Goal: Task Accomplishment & Management: Manage account settings

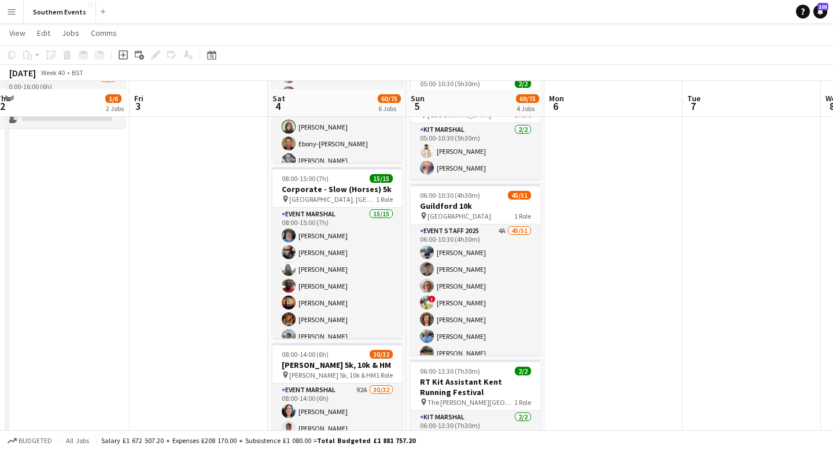
scroll to position [219, 0]
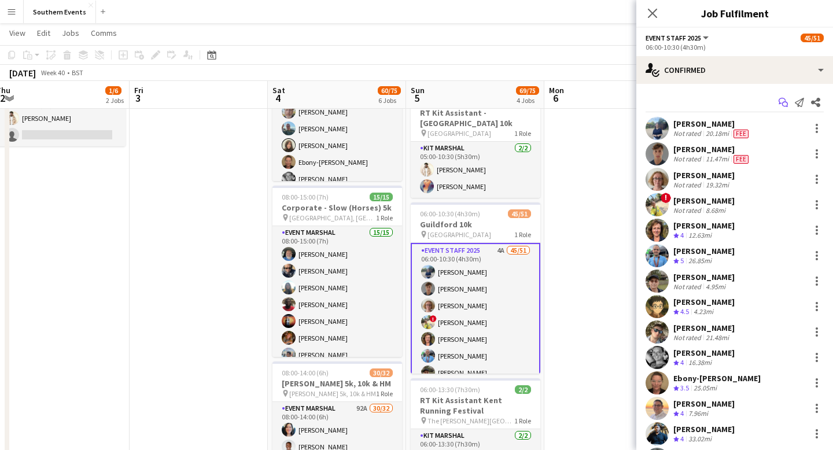
click at [784, 103] on icon "Start chat" at bounding box center [783, 102] width 9 height 9
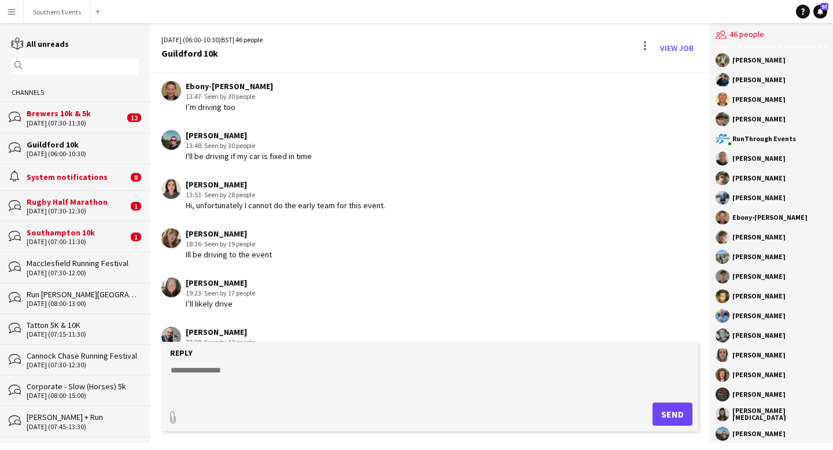
scroll to position [2520, 0]
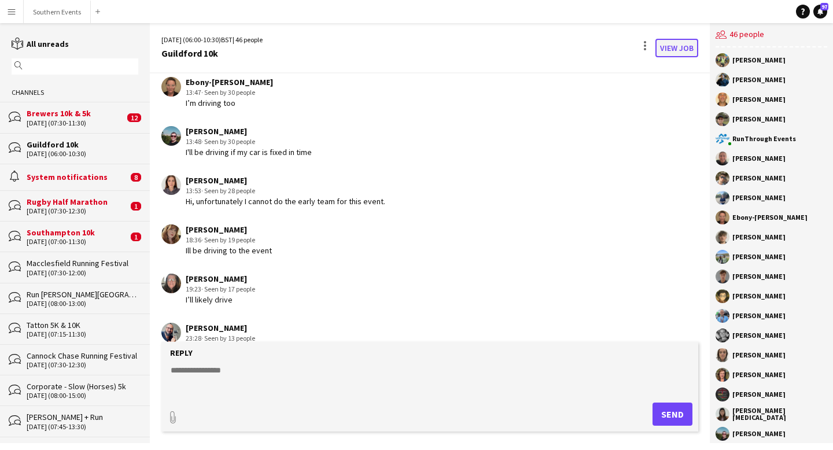
click at [682, 46] on link "View Job" at bounding box center [677, 48] width 43 height 19
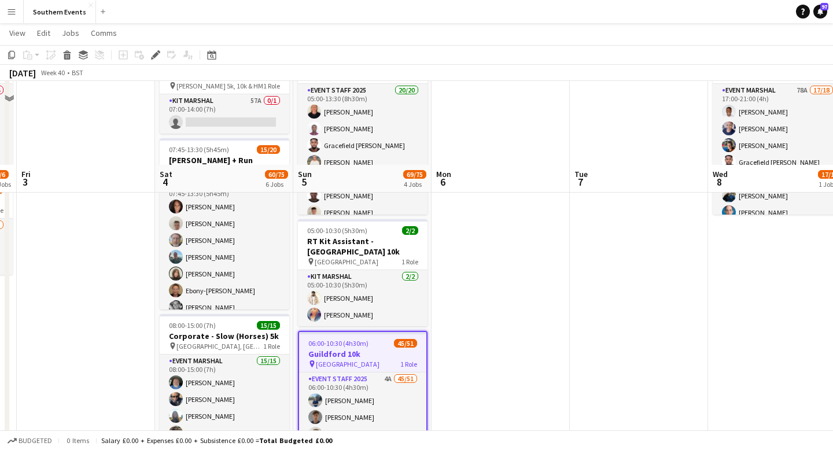
scroll to position [189, 0]
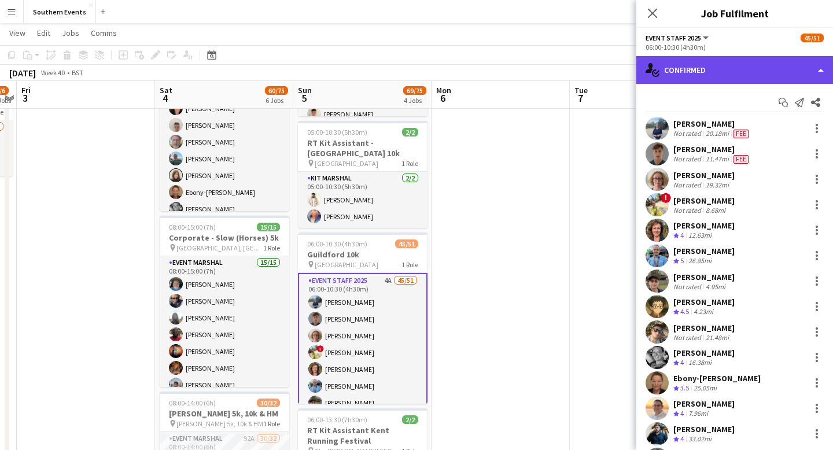
click at [802, 64] on div "single-neutral-actions-check-2 Confirmed" at bounding box center [735, 70] width 197 height 28
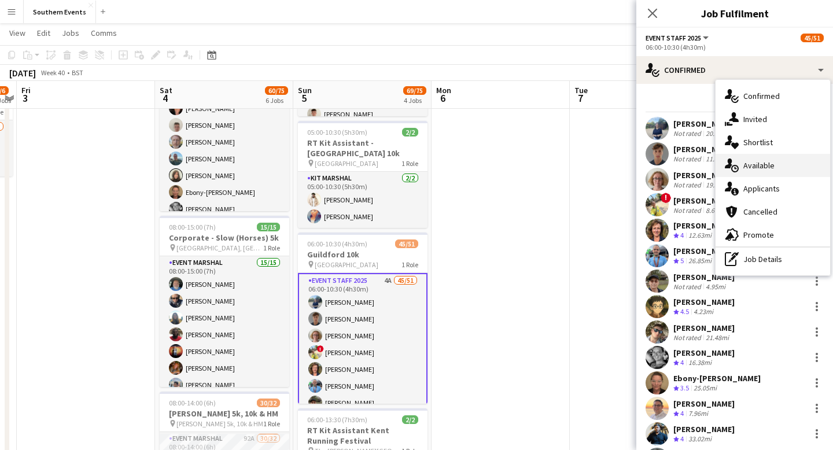
click at [797, 160] on div "single-neutral-actions-upload Available" at bounding box center [773, 165] width 115 height 23
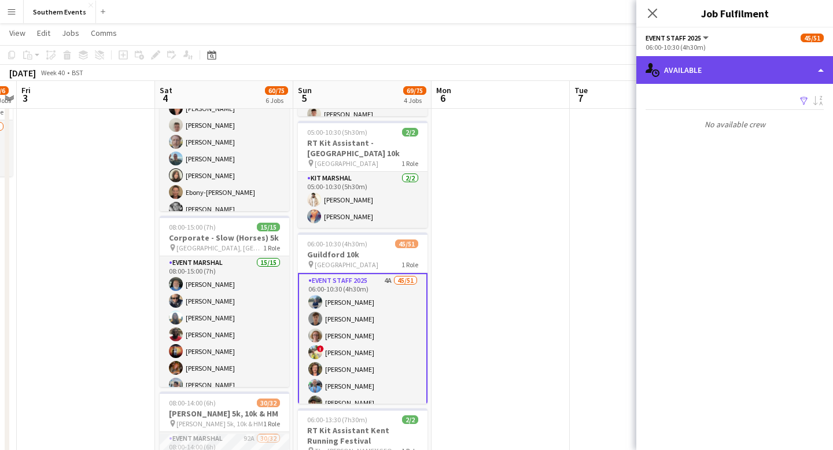
click at [765, 75] on div "single-neutral-actions-upload Available" at bounding box center [735, 70] width 197 height 28
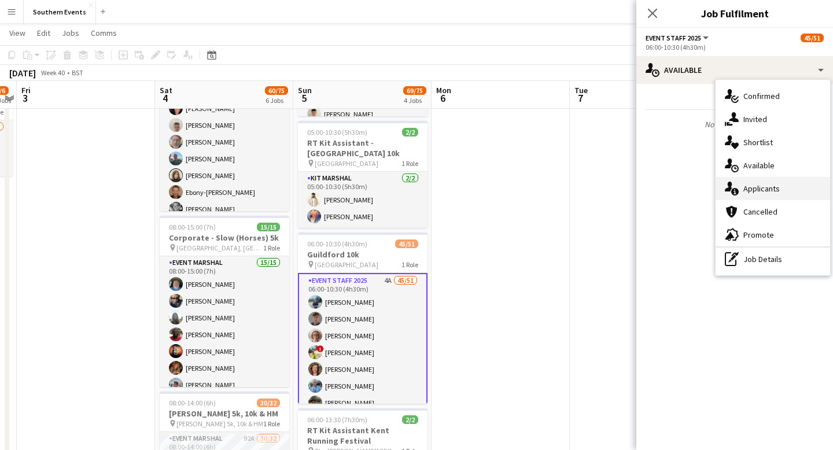
click at [767, 189] on span "Applicants" at bounding box center [762, 188] width 36 height 10
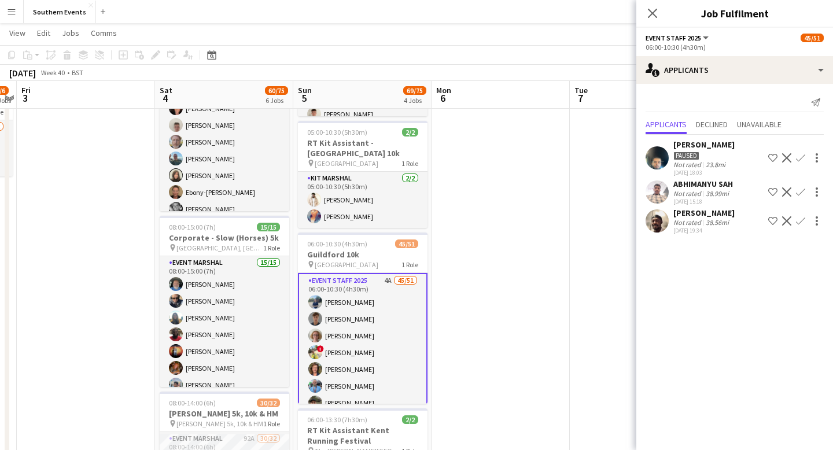
click at [711, 196] on div "38.99mi" at bounding box center [718, 193] width 28 height 9
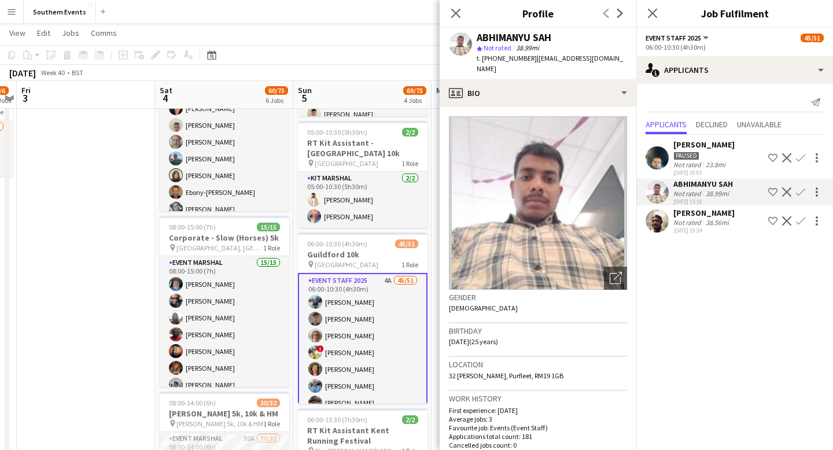
click at [801, 191] on app-icon "Confirm" at bounding box center [800, 191] width 9 height 9
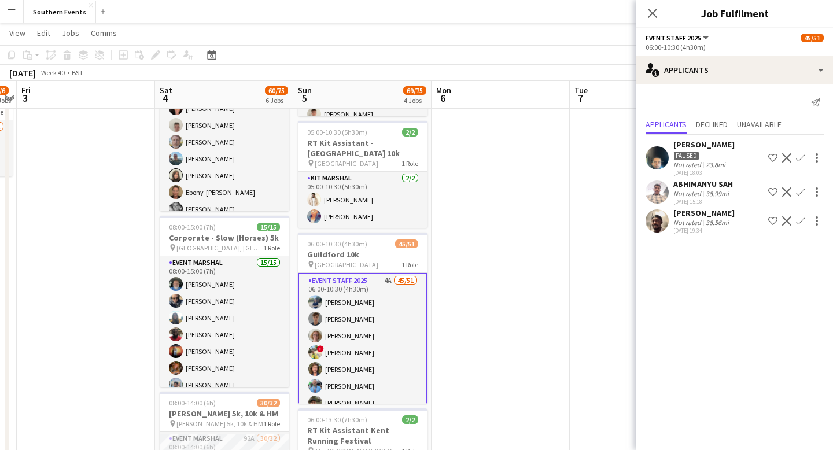
click at [801, 191] on app-icon "Confirm" at bounding box center [800, 191] width 9 height 9
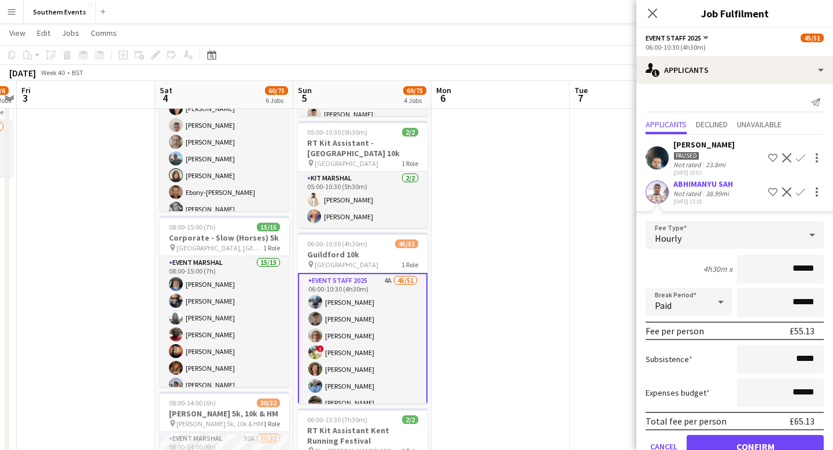
scroll to position [56, 0]
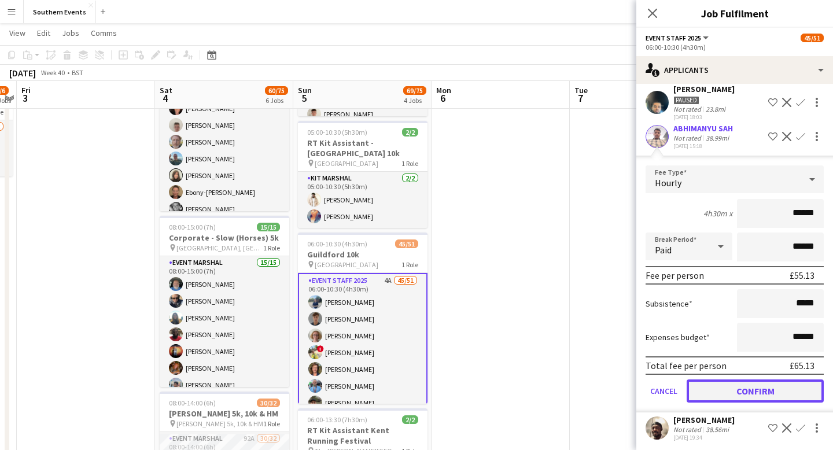
click at [764, 390] on button "Confirm" at bounding box center [755, 391] width 137 height 23
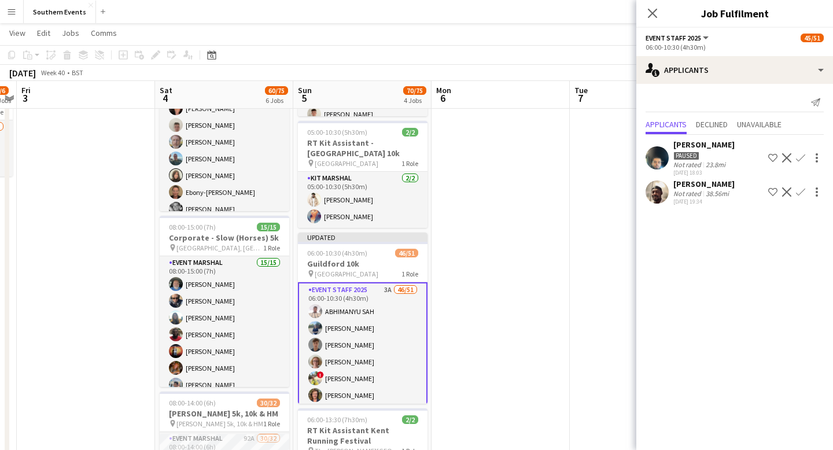
scroll to position [0, 0]
click at [788, 157] on app-icon "Decline" at bounding box center [786, 157] width 9 height 9
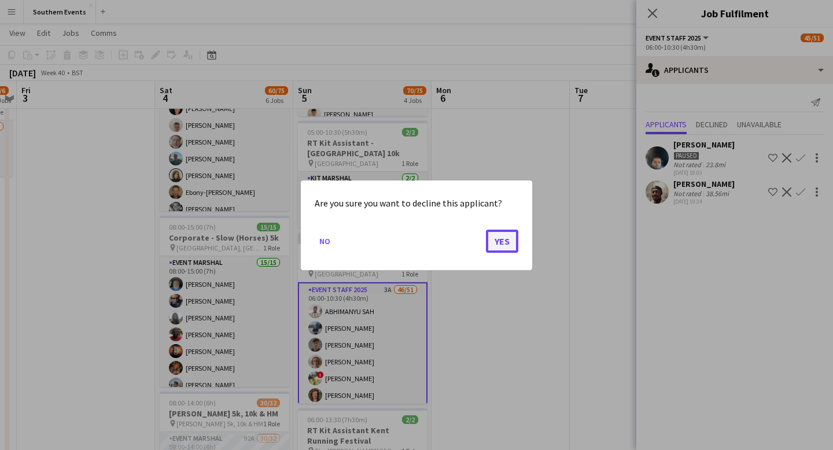
click at [506, 244] on button "Yes" at bounding box center [502, 240] width 32 height 23
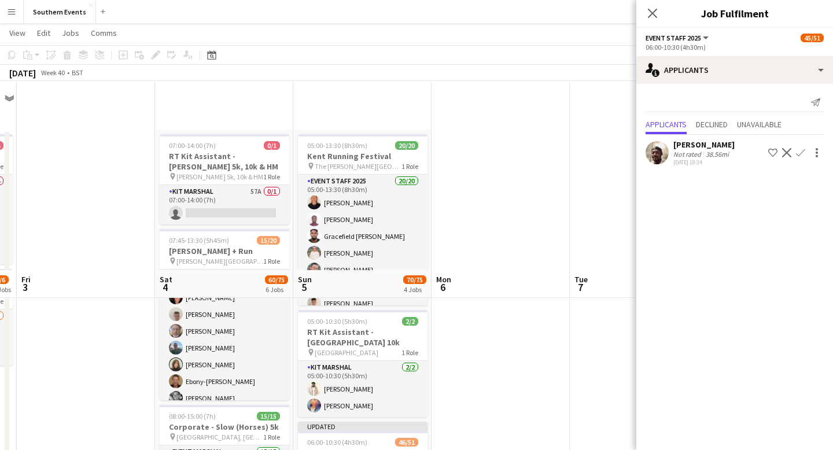
scroll to position [189, 0]
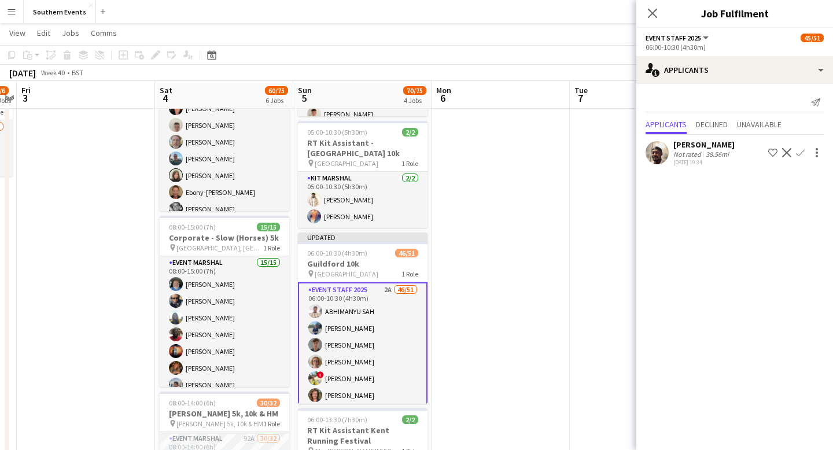
click at [727, 154] on div "38.56mi" at bounding box center [718, 154] width 28 height 9
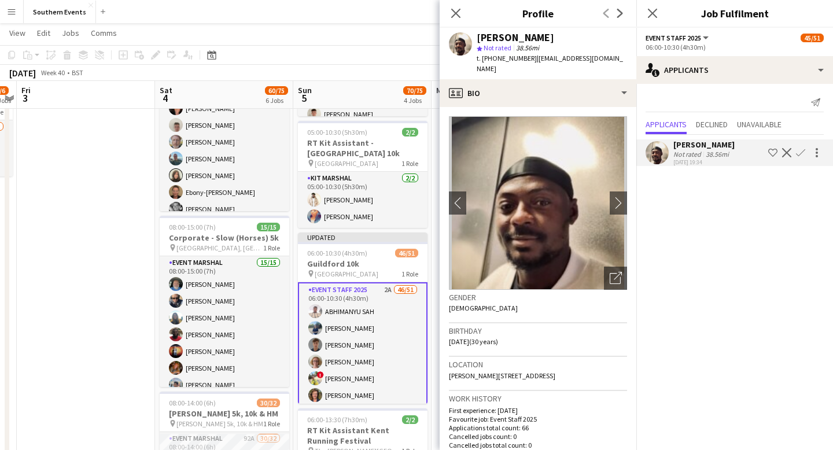
click at [800, 152] on app-icon "Confirm" at bounding box center [800, 152] width 9 height 9
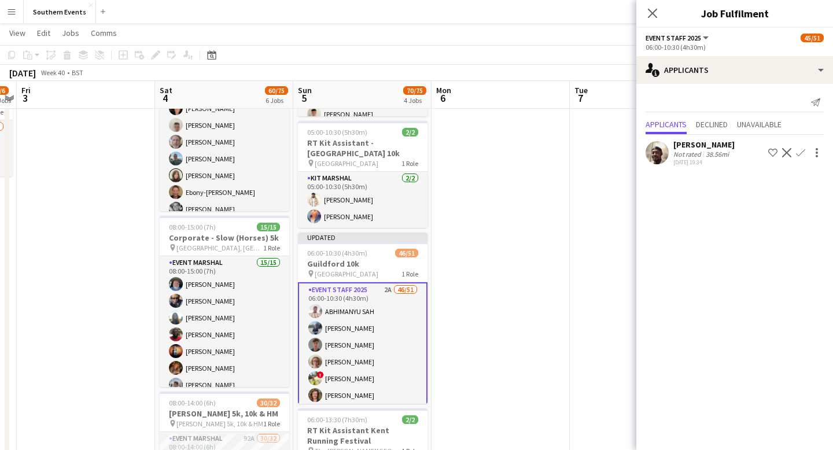
click at [800, 152] on app-icon "Confirm" at bounding box center [800, 152] width 9 height 9
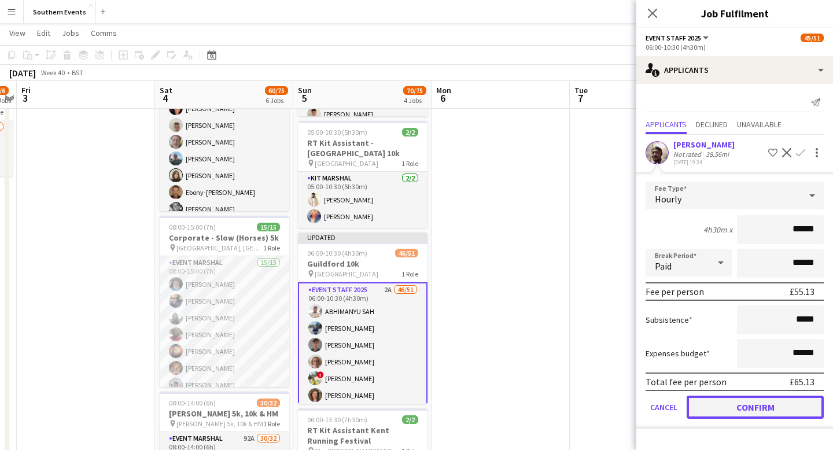
click at [760, 405] on button "Confirm" at bounding box center [755, 407] width 137 height 23
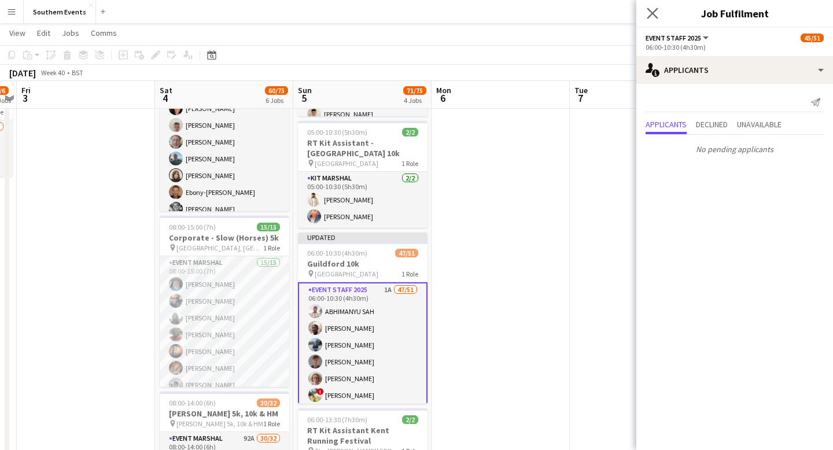
click at [656, 18] on app-icon "Close pop-in" at bounding box center [653, 13] width 17 height 17
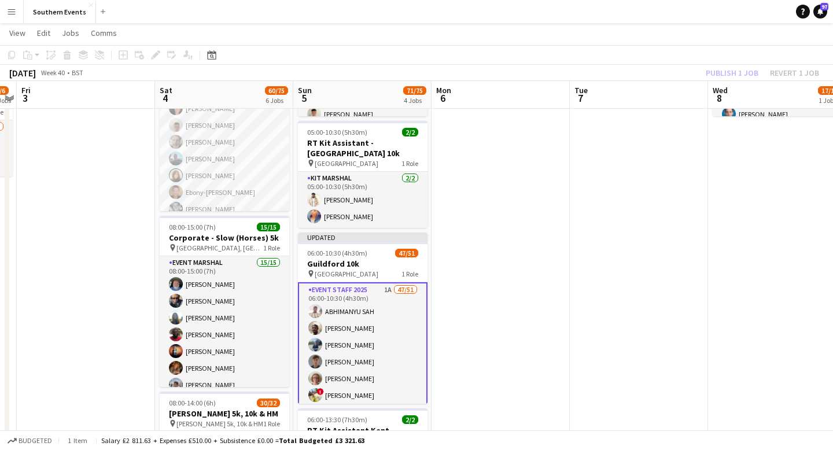
click at [720, 72] on div "Publish 1 job Revert 1 job" at bounding box center [762, 72] width 141 height 15
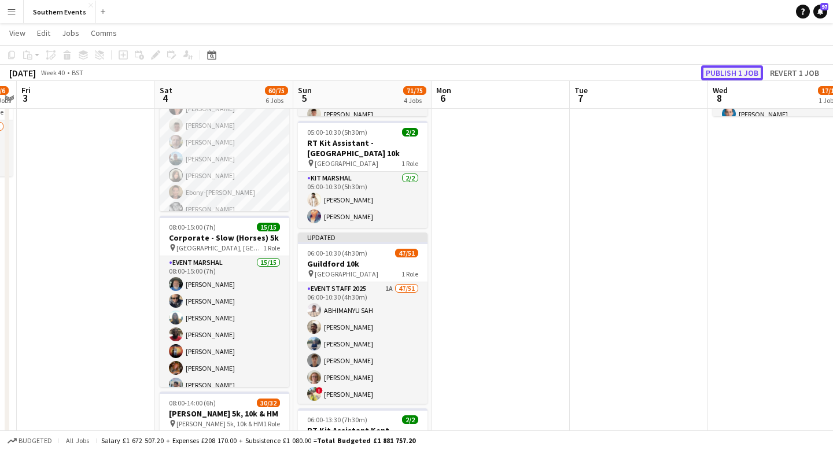
click at [723, 72] on button "Publish 1 job" at bounding box center [732, 72] width 62 height 15
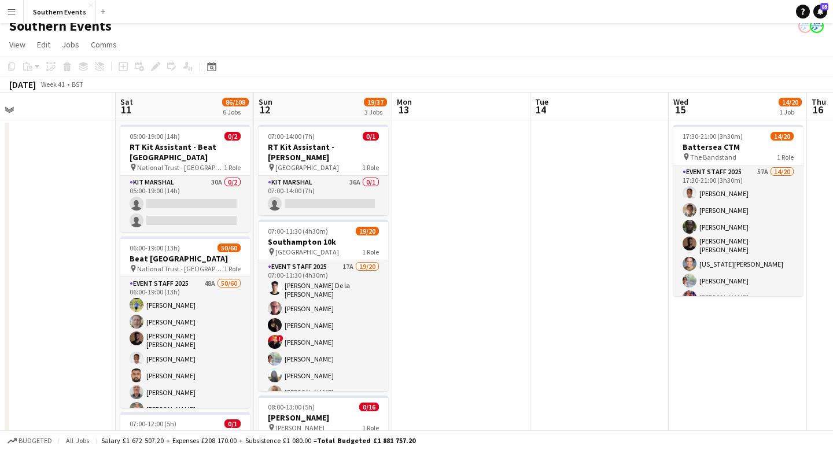
scroll to position [9, 0]
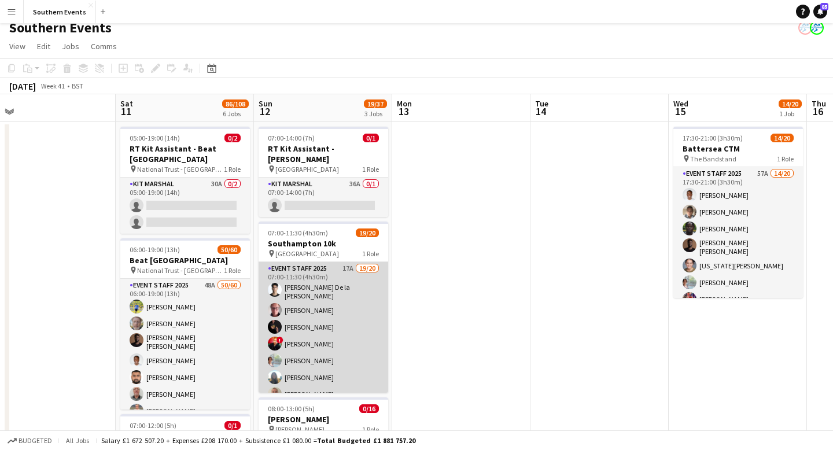
click at [373, 329] on app-card-role "Event Staff 2025 17A 19/20 07:00-11:30 (4h30m) [PERSON_NAME] la [PERSON_NAME] […" at bounding box center [324, 443] width 130 height 362
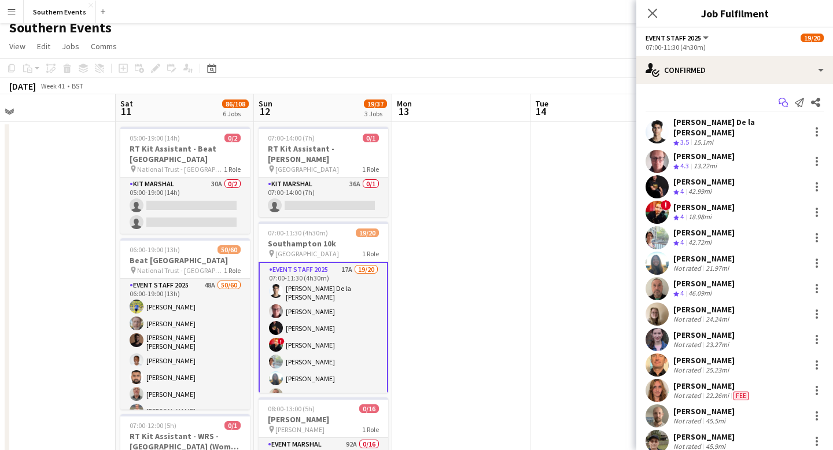
click at [783, 104] on icon "Start chat" at bounding box center [783, 102] width 9 height 9
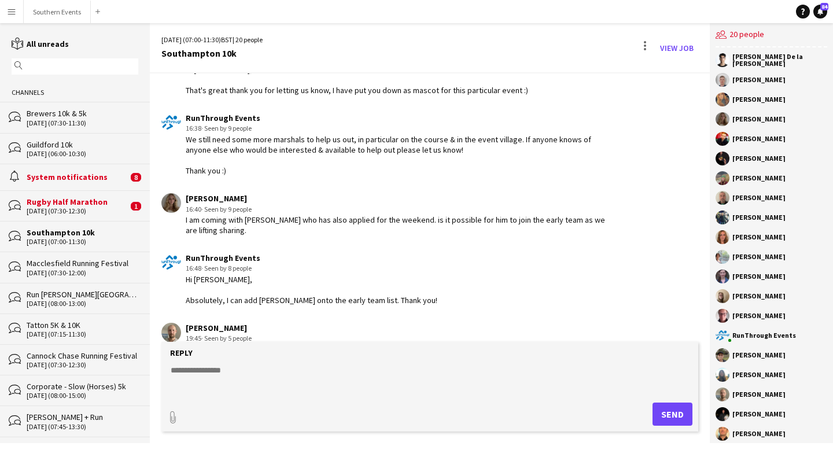
scroll to position [893, 0]
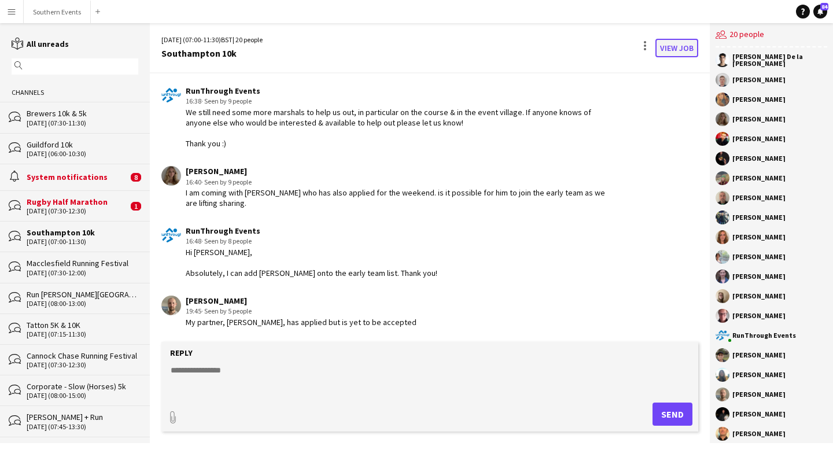
click at [689, 49] on link "View Job" at bounding box center [677, 48] width 43 height 19
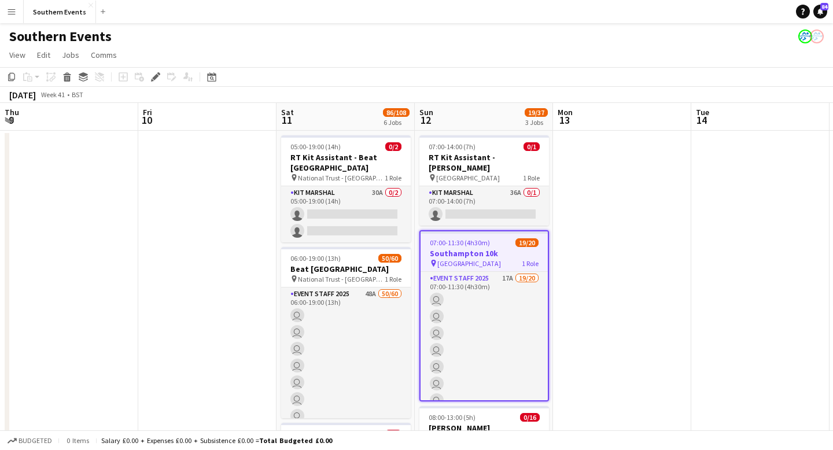
scroll to position [0, 398]
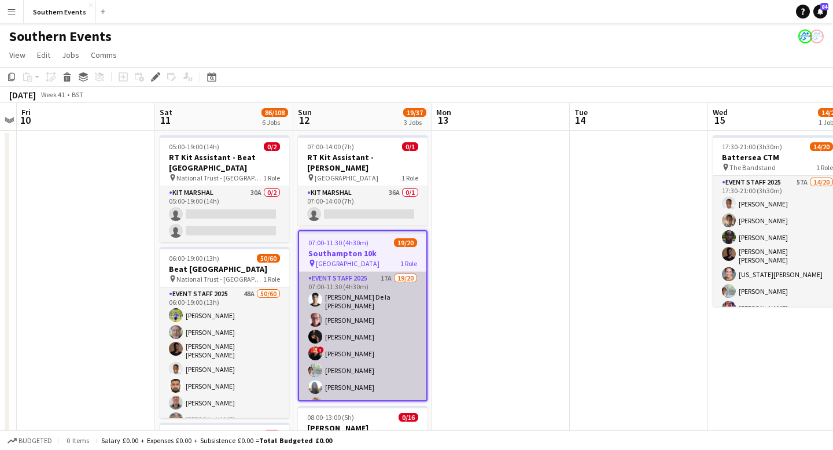
click at [410, 333] on app-card-role "Event Staff 2025 17A 19/20 07:00-11:30 (4h30m) [PERSON_NAME] la [PERSON_NAME] […" at bounding box center [362, 453] width 127 height 362
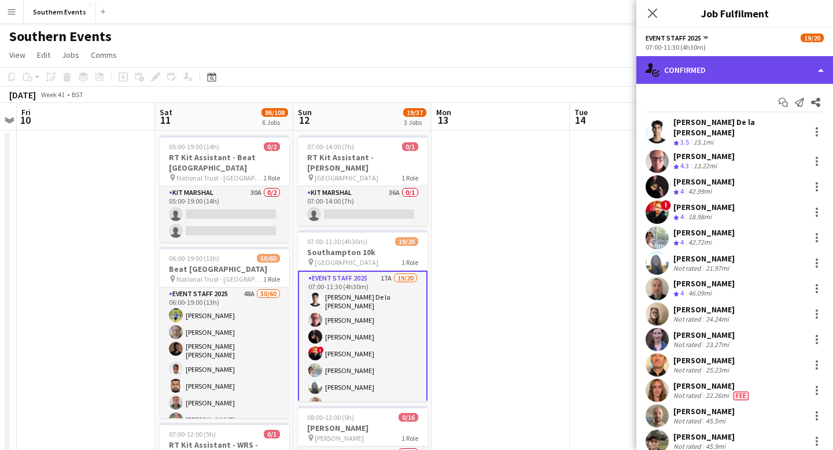
click at [788, 69] on div "single-neutral-actions-check-2 Confirmed" at bounding box center [735, 70] width 197 height 28
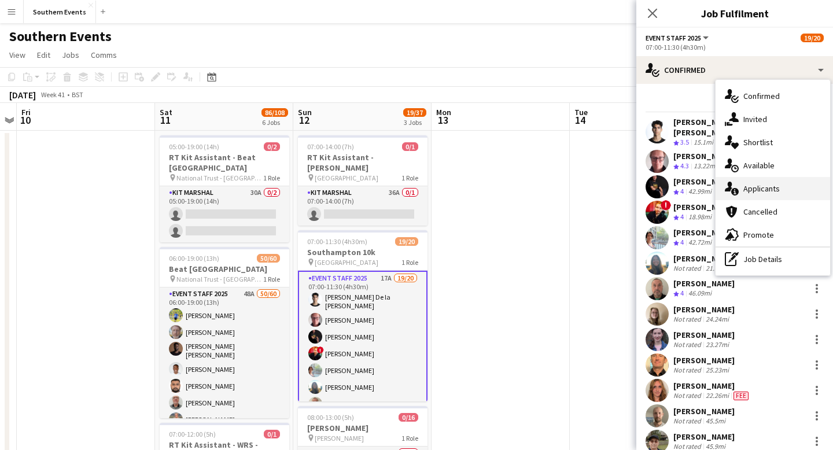
click at [773, 188] on span "Applicants" at bounding box center [762, 188] width 36 height 10
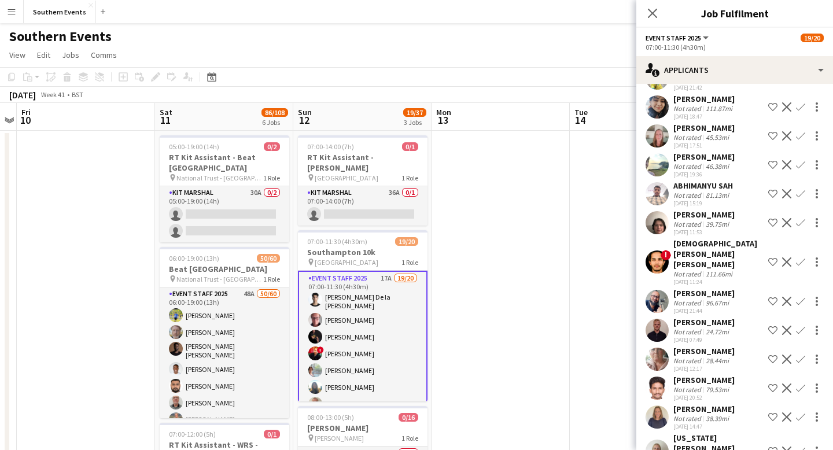
scroll to position [162, 0]
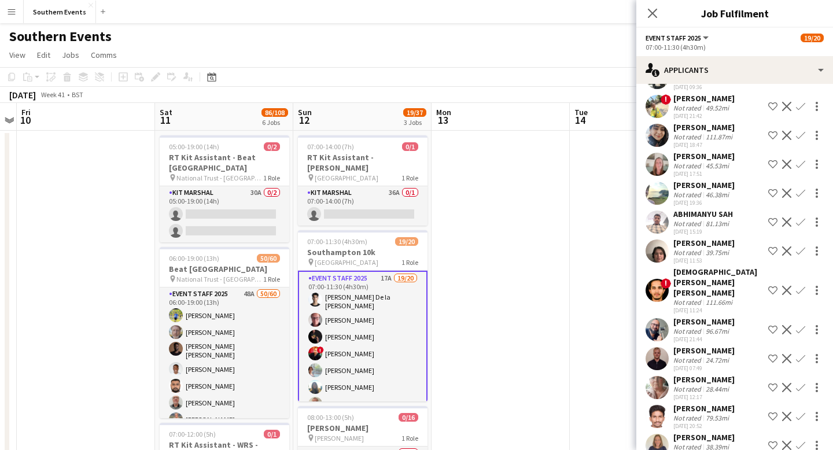
click at [801, 165] on app-icon "Confirm" at bounding box center [800, 164] width 9 height 9
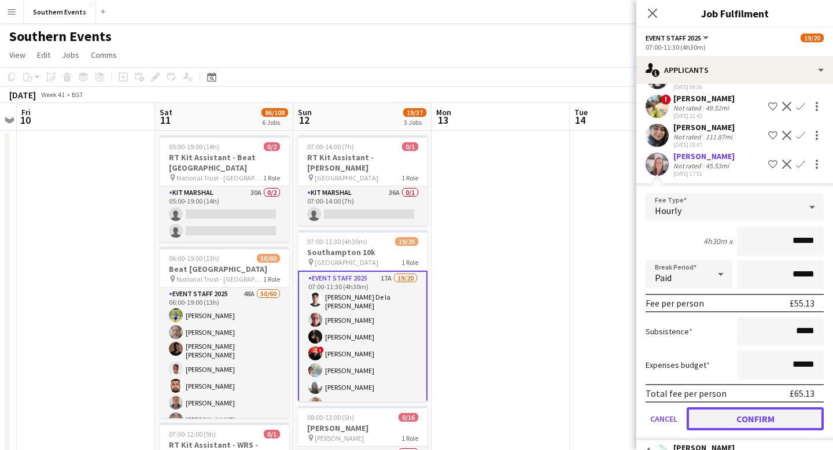
click at [730, 421] on button "Confirm" at bounding box center [755, 418] width 137 height 23
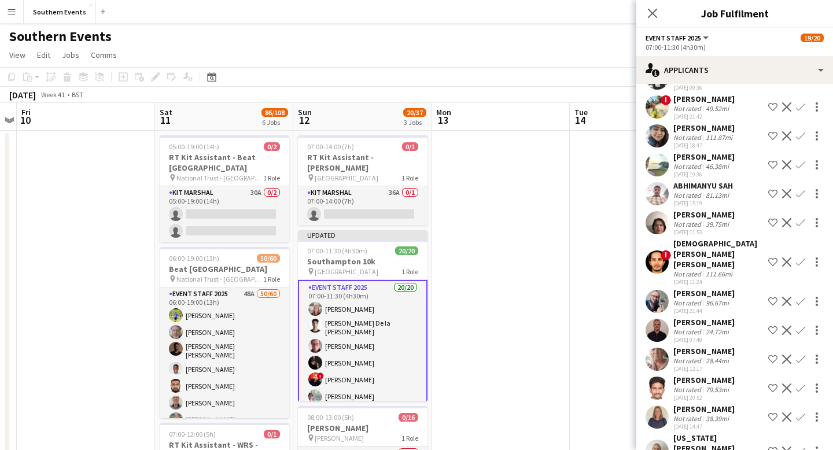
scroll to position [0, 0]
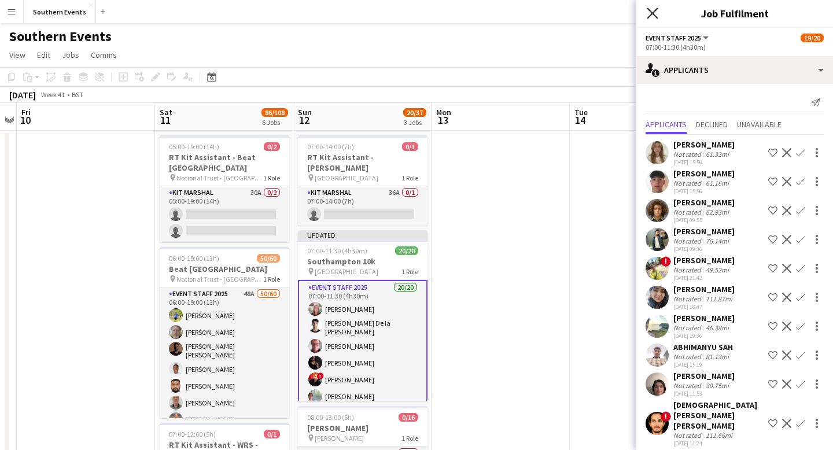
click at [654, 14] on icon at bounding box center [652, 13] width 11 height 11
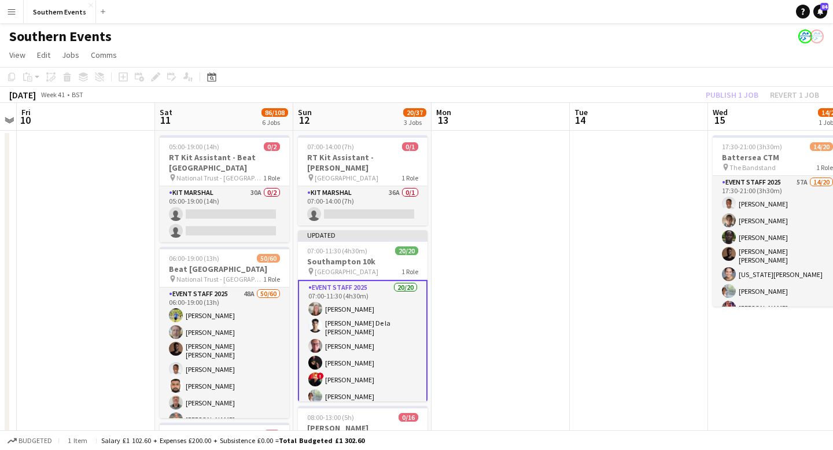
click at [726, 97] on div "Publish 1 job Revert 1 job" at bounding box center [762, 94] width 141 height 15
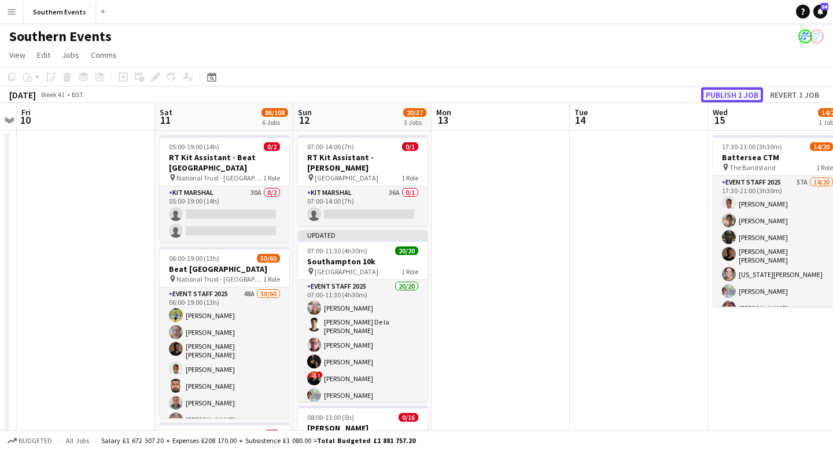
click at [736, 94] on button "Publish 1 job" at bounding box center [732, 94] width 62 height 15
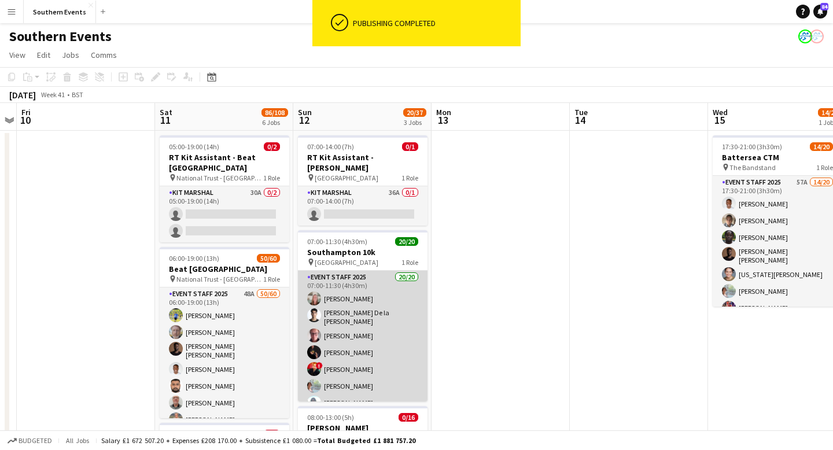
click at [394, 340] on app-card-role "Event Staff 2025 20/20 07:00-11:30 (4h30m) [PERSON_NAME] [PERSON_NAME] De la [P…" at bounding box center [363, 452] width 130 height 362
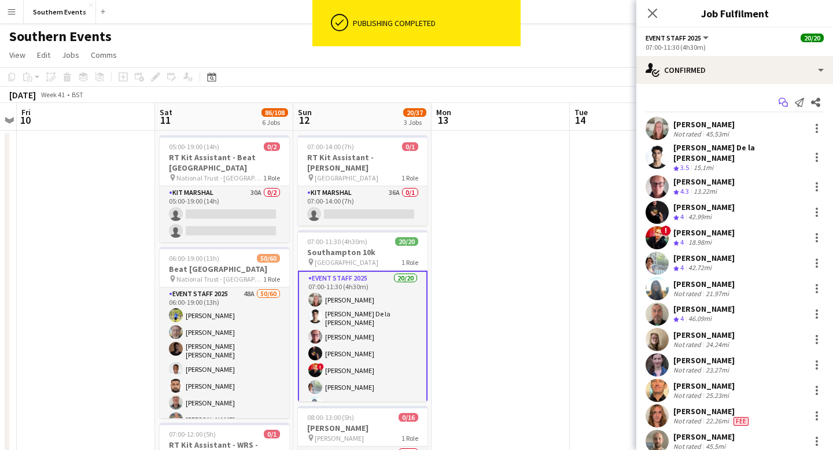
click at [782, 102] on icon "Start chat" at bounding box center [783, 102] width 9 height 9
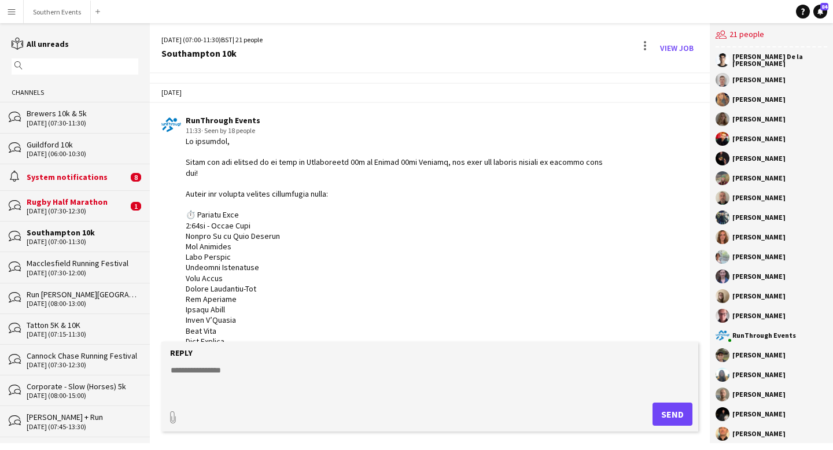
scroll to position [883, 0]
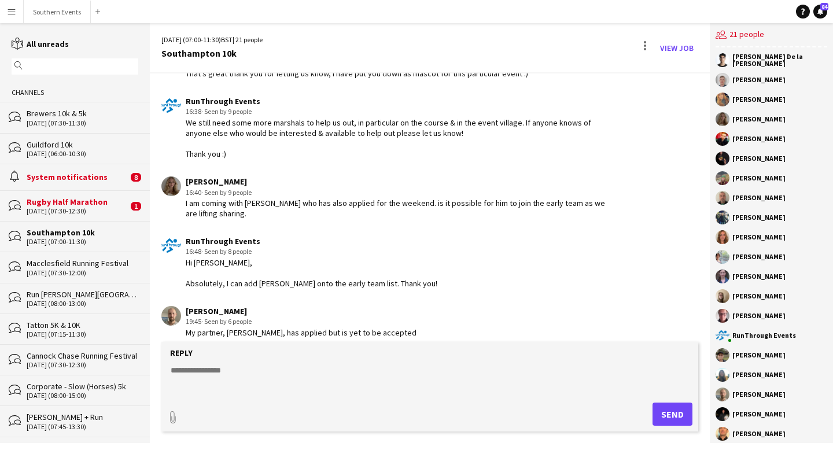
click at [340, 355] on div "Reply" at bounding box center [429, 353] width 525 height 10
click at [304, 369] on textarea at bounding box center [432, 380] width 525 height 30
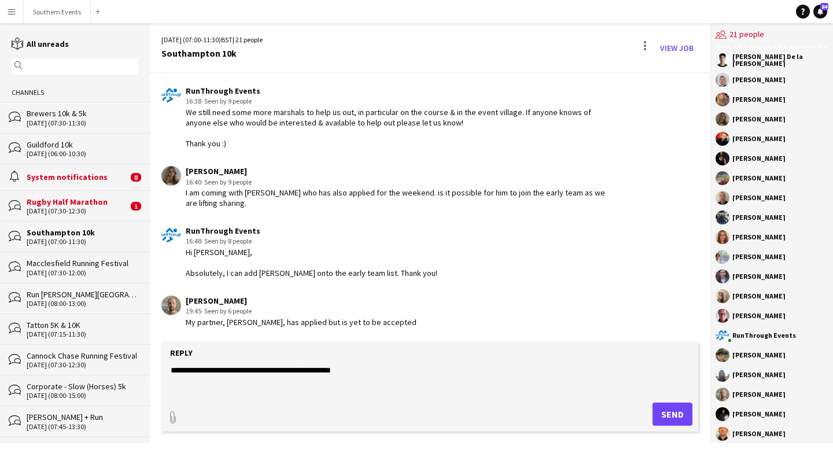
type textarea "**********"
click at [661, 421] on button "Send" at bounding box center [673, 414] width 40 height 23
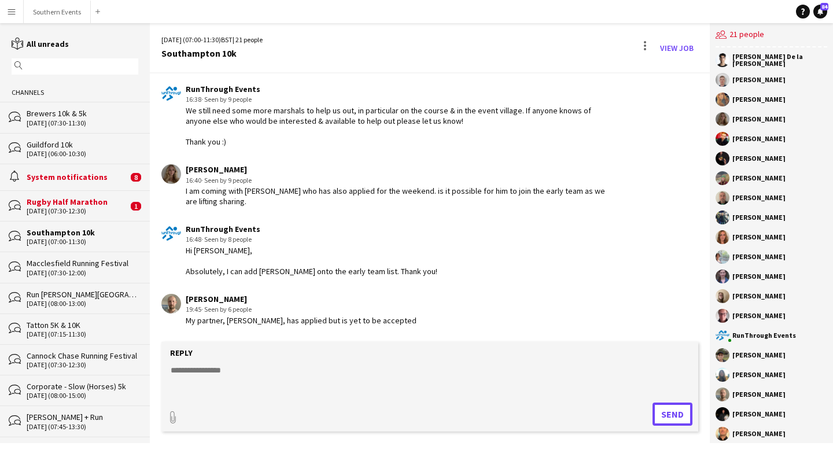
scroll to position [834, 0]
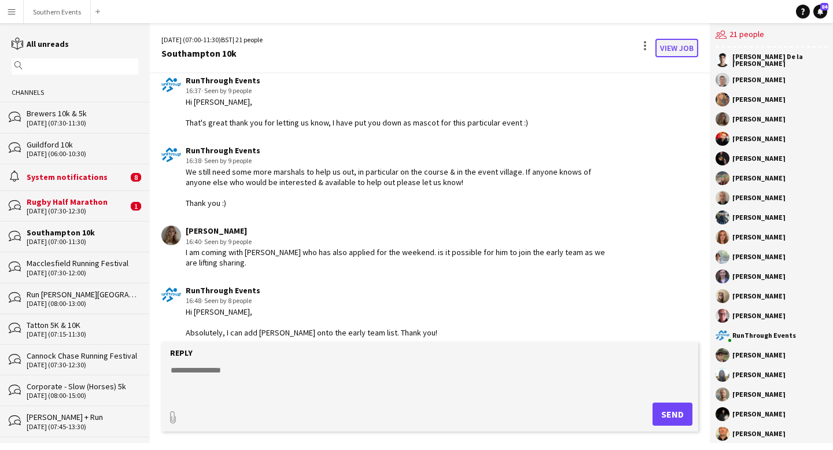
click at [663, 49] on link "View Job" at bounding box center [677, 48] width 43 height 19
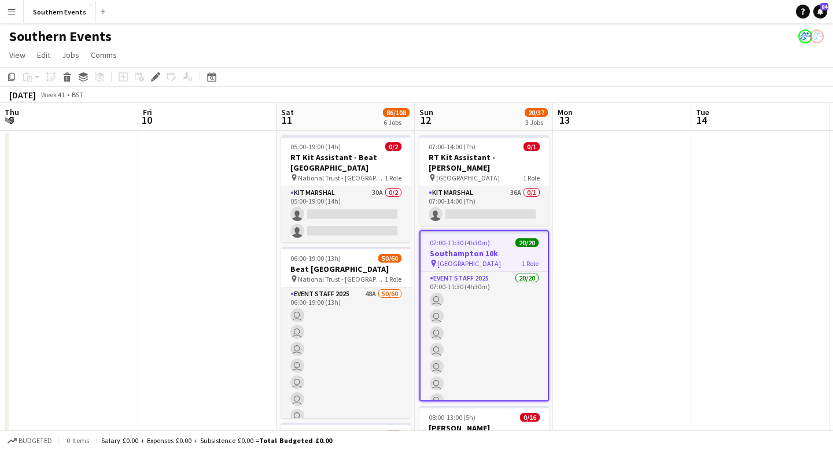
scroll to position [0, 398]
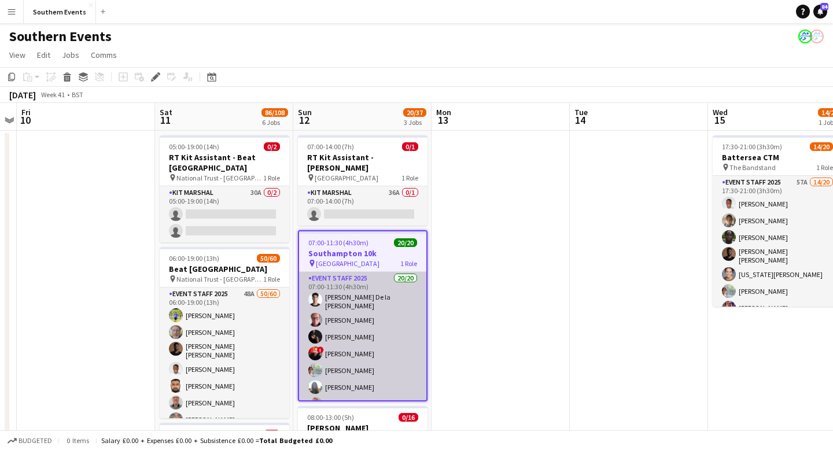
click at [403, 322] on app-card-role "Event Staff 2025 20/20 07:00-11:30 (4h30m) [PERSON_NAME] la [PERSON_NAME] [PERS…" at bounding box center [362, 453] width 127 height 362
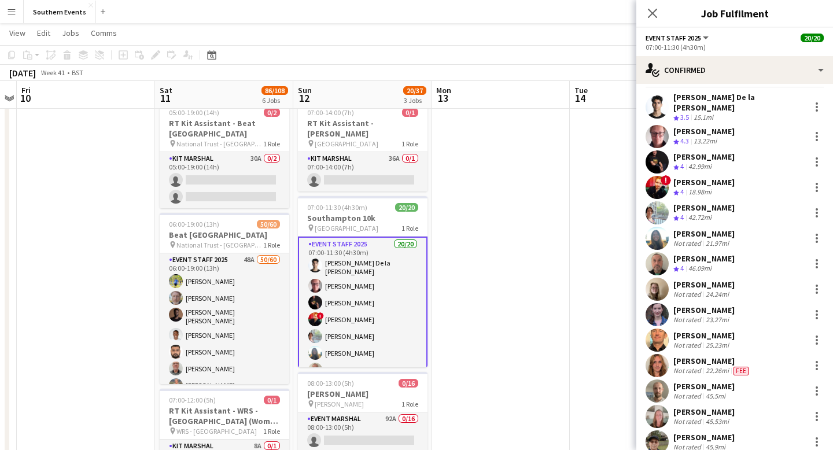
scroll to position [28, 0]
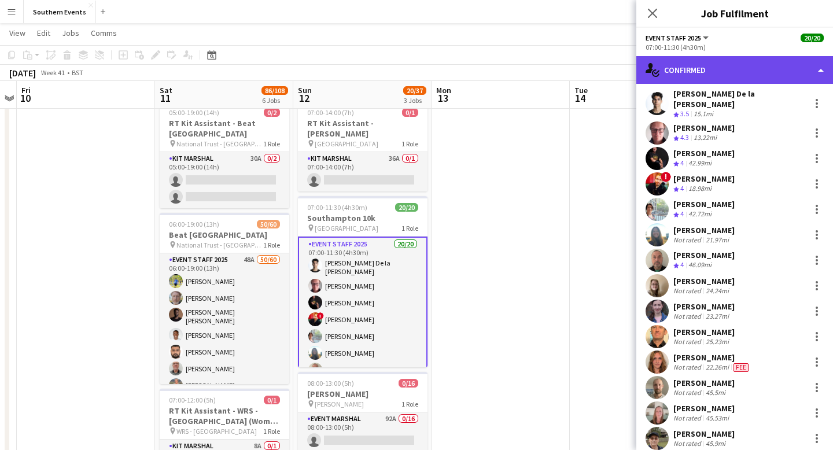
click at [810, 71] on div "single-neutral-actions-check-2 Confirmed" at bounding box center [735, 70] width 197 height 28
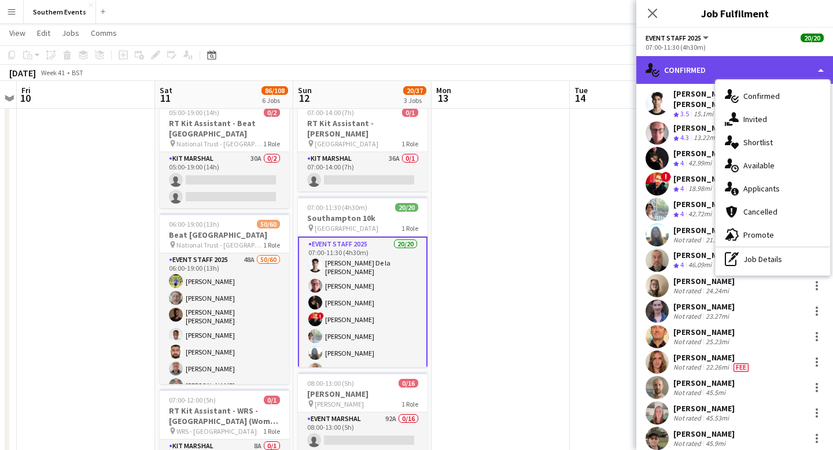
click at [810, 71] on div "single-neutral-actions-check-2 Confirmed" at bounding box center [735, 70] width 197 height 28
click at [769, 65] on div "single-neutral-actions-check-2 Confirmed" at bounding box center [735, 70] width 197 height 28
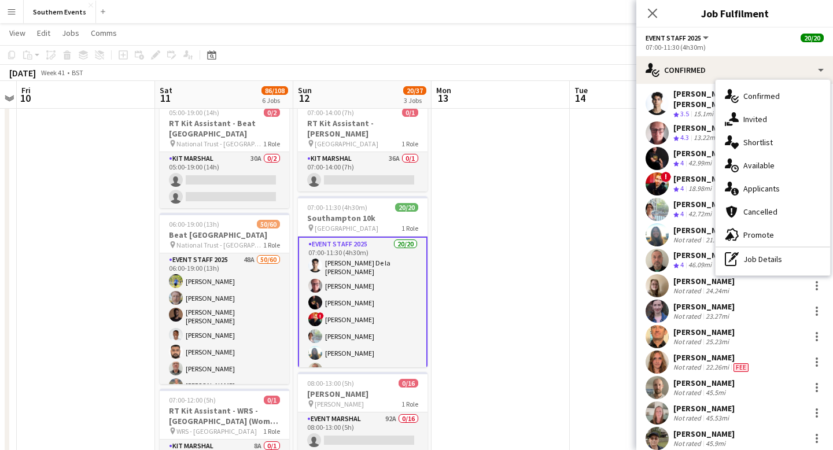
click at [741, 42] on app-options-switcher "Event Staff 2025 All roles Event Staff 2025 20/20 07:00-11:30 (4h30m)" at bounding box center [735, 42] width 197 height 28
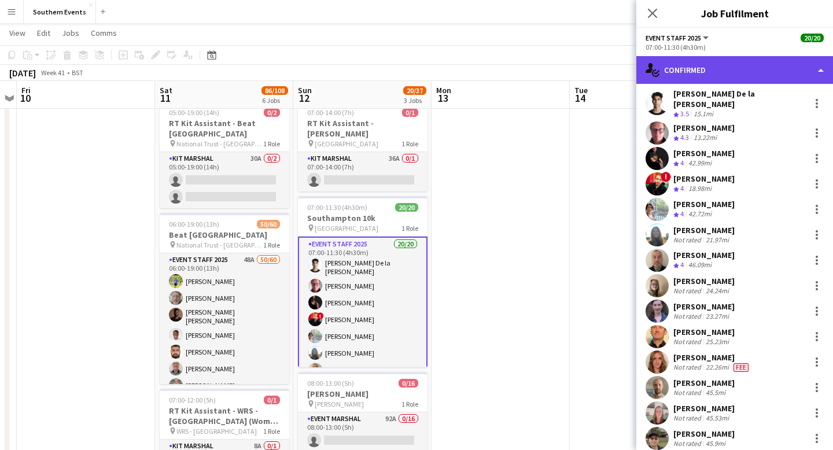
click at [814, 70] on div "single-neutral-actions-check-2 Confirmed" at bounding box center [735, 70] width 197 height 28
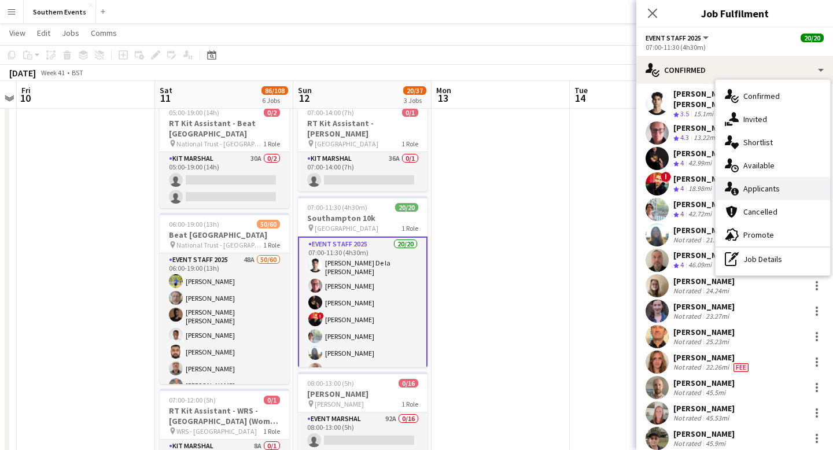
click at [784, 185] on div "single-neutral-actions-information Applicants" at bounding box center [773, 188] width 115 height 23
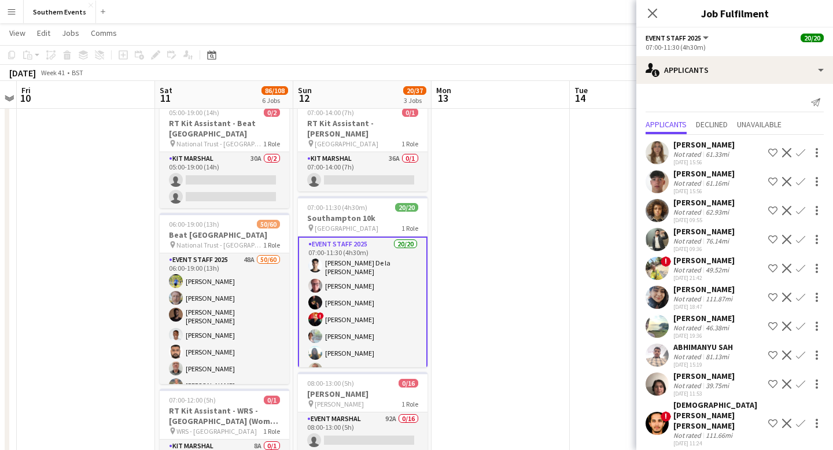
click at [736, 156] on div "[PERSON_NAME] Not rated 61.33mi [DATE] 15:56 Shortlist crew Decline Confirm" at bounding box center [735, 152] width 197 height 27
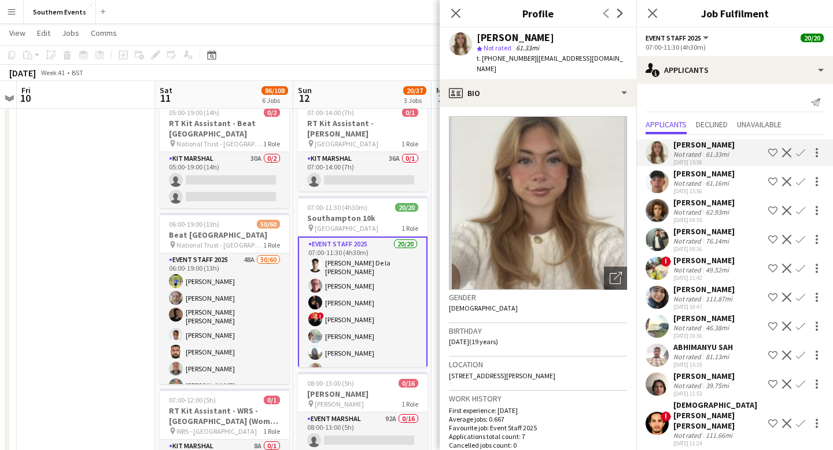
click at [801, 152] on app-icon "Confirm" at bounding box center [800, 152] width 9 height 9
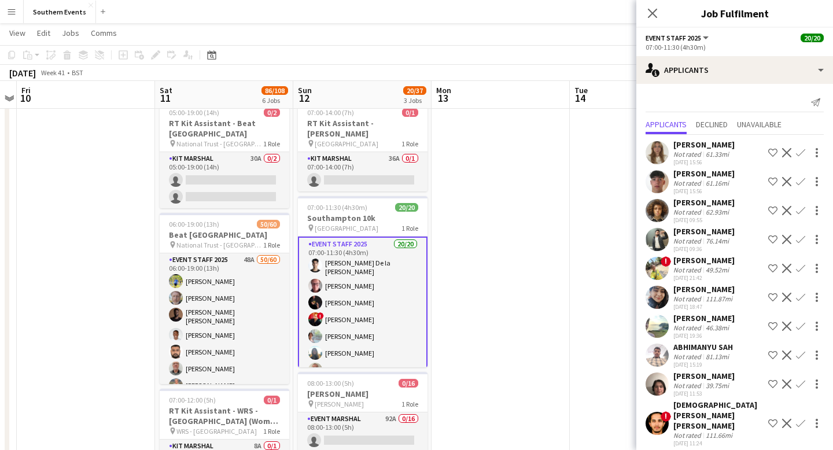
click at [798, 152] on app-icon "Confirm" at bounding box center [800, 152] width 9 height 9
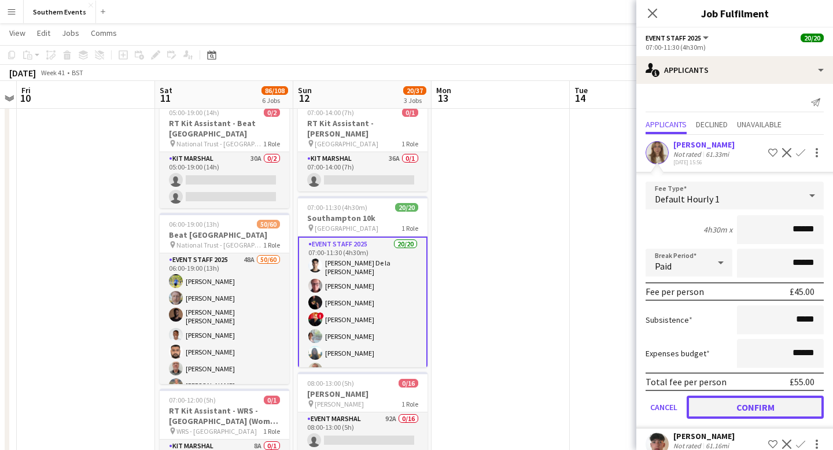
click at [762, 406] on button "Confirm" at bounding box center [755, 407] width 137 height 23
